Goal: Task Accomplishment & Management: Complete application form

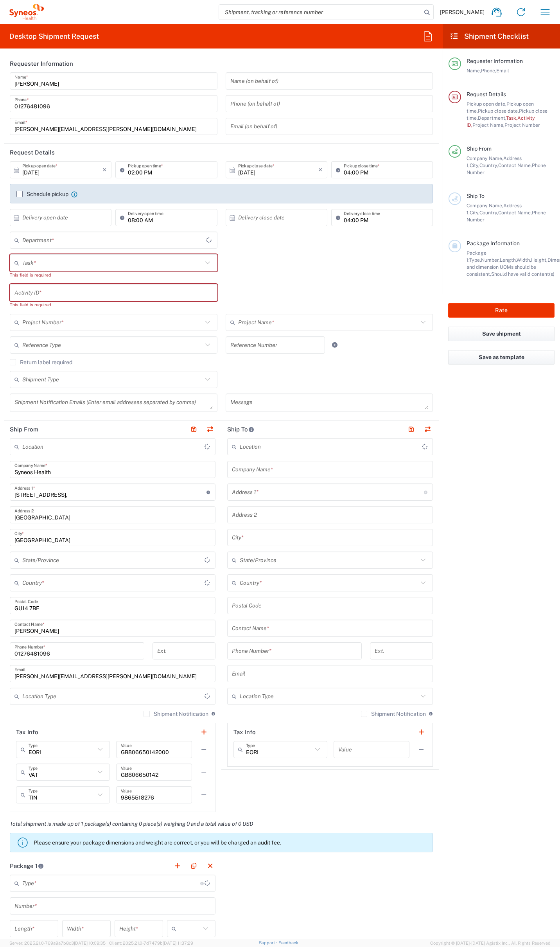
type input "[GEOGRAPHIC_DATA]"
type input "4510"
type input "[GEOGRAPHIC_DATA]"
click at [427, 34] on icon "button" at bounding box center [428, 36] width 13 height 13
type input "Syneos Health UK Limited"
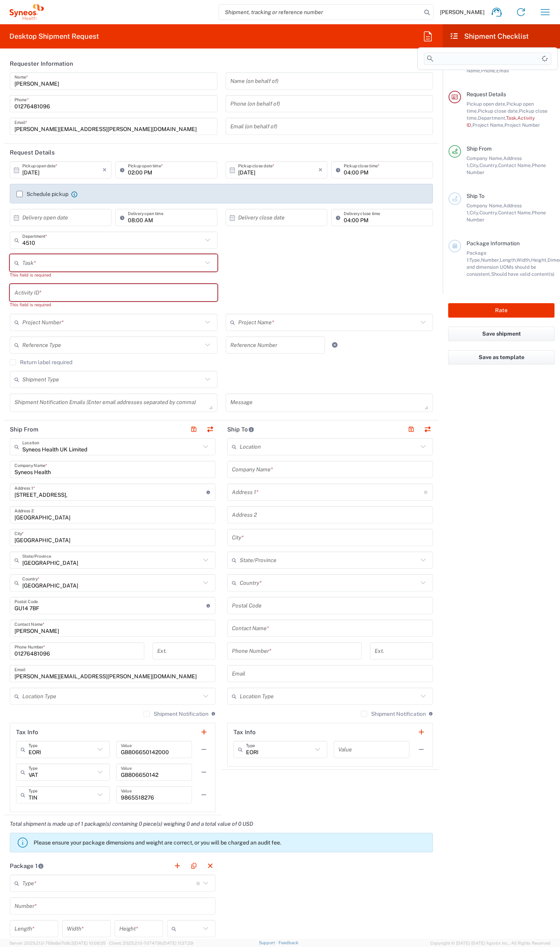
click at [448, 60] on input at bounding box center [488, 58] width 128 height 13
click at [435, 81] on div "Dell" at bounding box center [487, 84] width 137 height 11
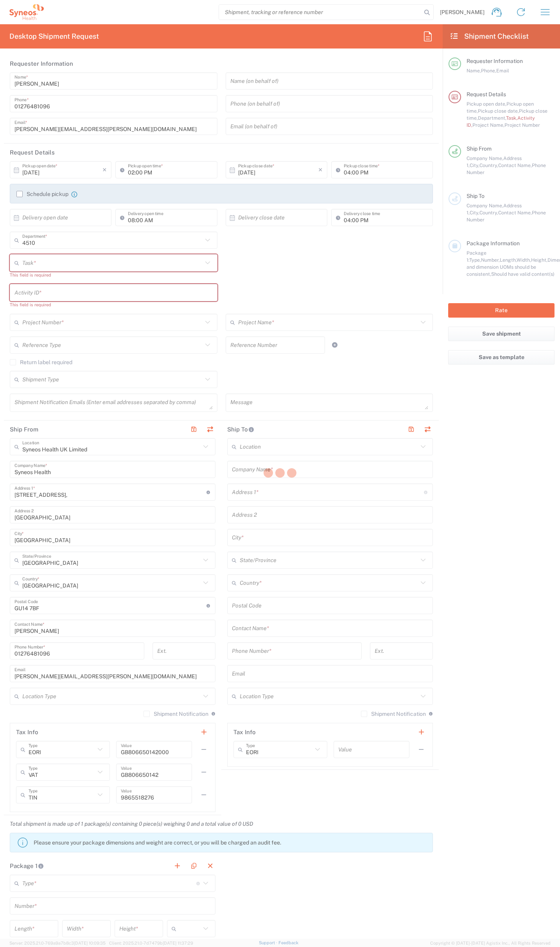
type input "07812176749"
type input "12:00 PM"
type input "01:00 AM"
type input "Break/Fix"
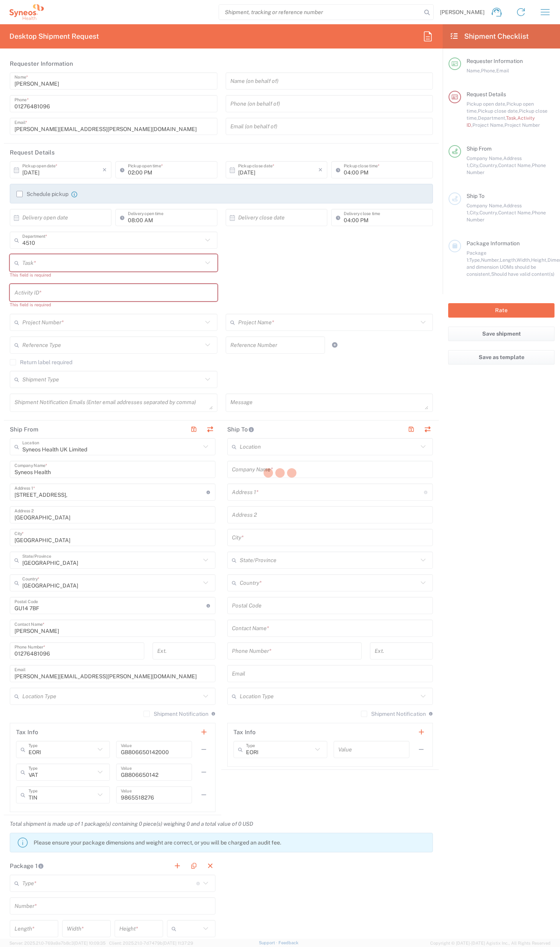
type input "."
type input "2017 4510-IT Operations"
type input "4510"
type input "Syneos Health UK Limited"
type input "Residential/Home"
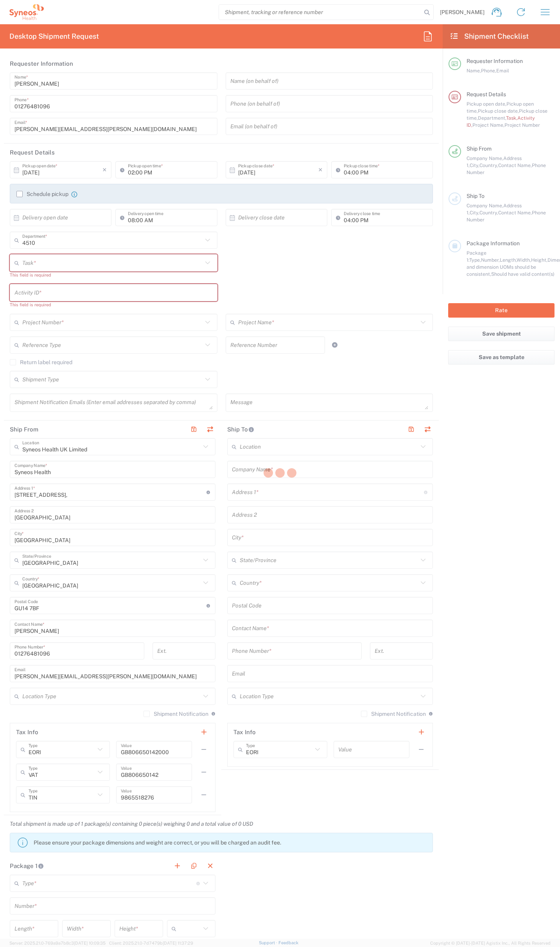
type input "Syneos Health"
type input "[STREET_ADDRESS]"
type input "Milngavie"
type input "[GEOGRAPHIC_DATA]"
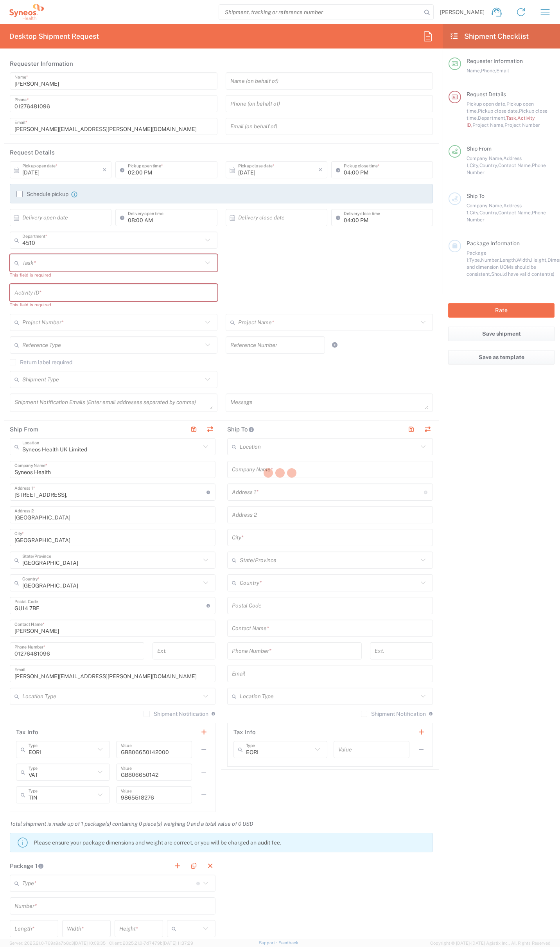
type input "G627AL"
type input "[PERSON_NAME]"
type input "0774 744 2295"
type input "Residential/Home"
type input "Adult Signature Required"
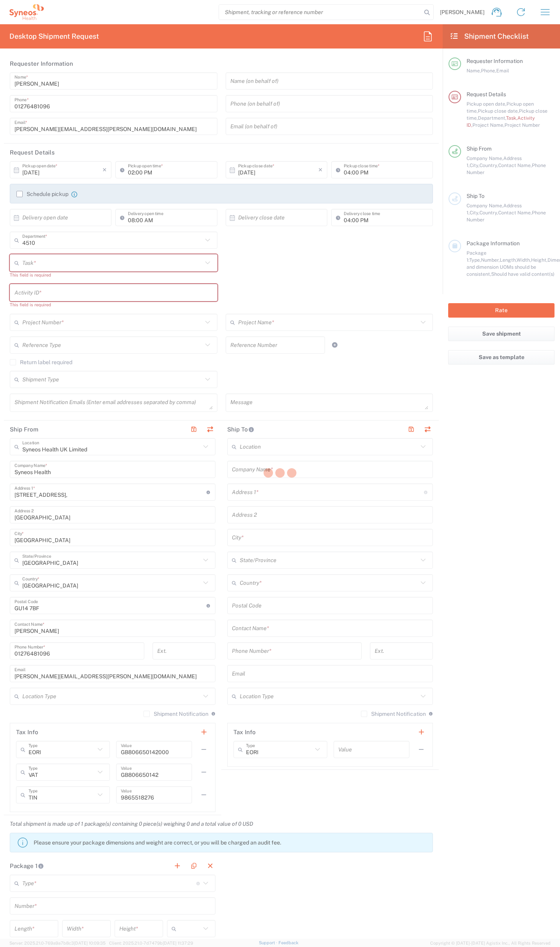
type input "Sender/Shipper"
type textarea "[PERSON_NAME][EMAIL_ADDRESS][PERSON_NAME][DOMAIN_NAME]"
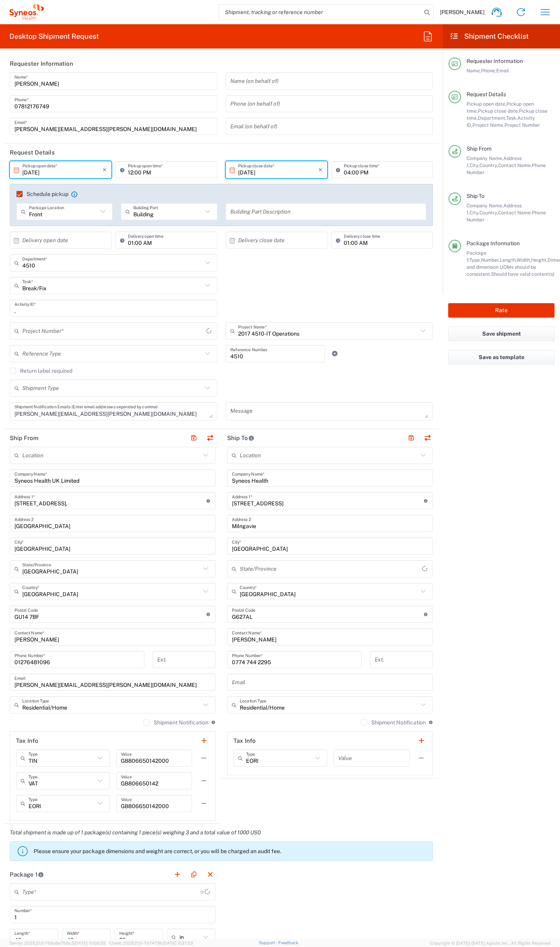
type input "Your Packaging"
type input "2017.4510_IT_[MEDICAL_DATA]"
click at [21, 194] on label "Schedule pickup" at bounding box center [42, 194] width 52 height 6
click at [16, 194] on input "Schedule pickup" at bounding box center [16, 194] width 0 height 0
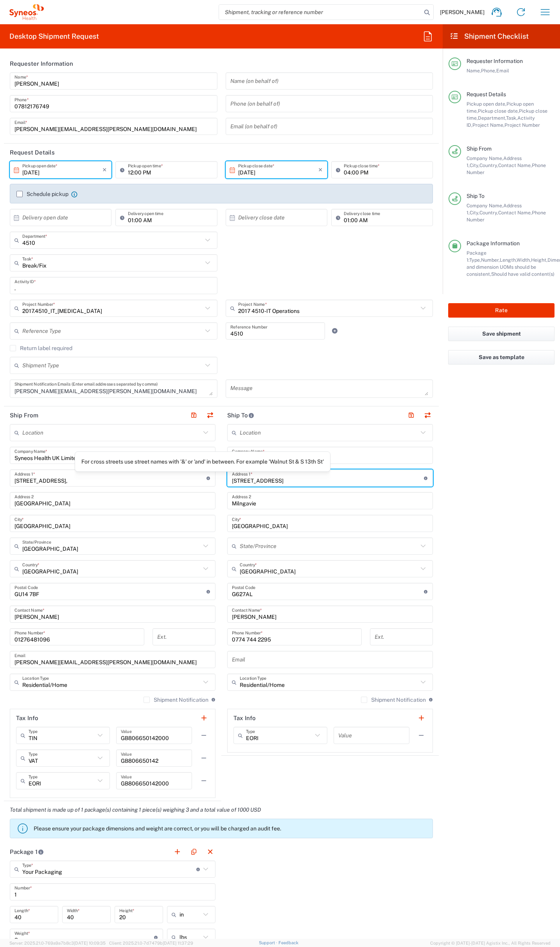
drag, startPoint x: 279, startPoint y: 482, endPoint x: 202, endPoint y: 477, distance: 76.9
click at [202, 477] on div "Ship From Location [PERSON_NAME] LLC-[GEOGRAPHIC_DATA] [GEOGRAPHIC_DATA] [GEOGR…" at bounding box center [221, 603] width 435 height 395
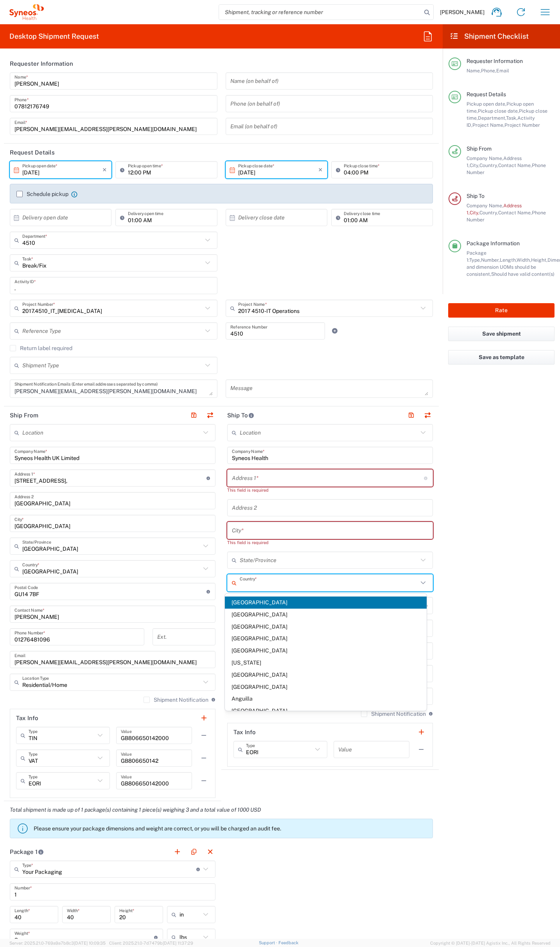
type input "[GEOGRAPHIC_DATA]"
